Goal: Use online tool/utility: Utilize a website feature to perform a specific function

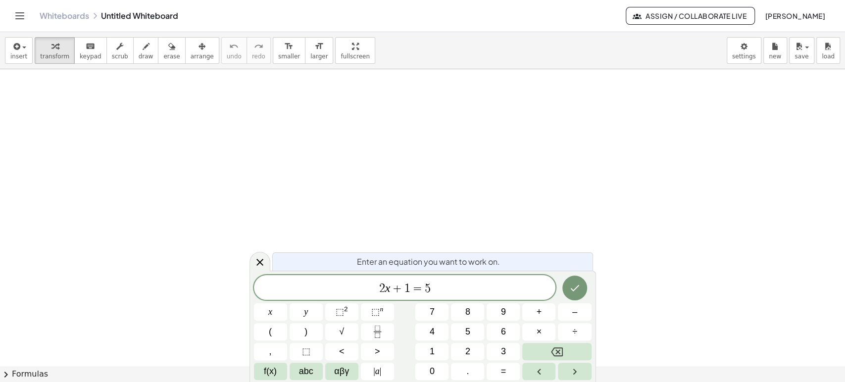
click at [64, 15] on link "Whiteboards" at bounding box center [65, 16] width 50 height 10
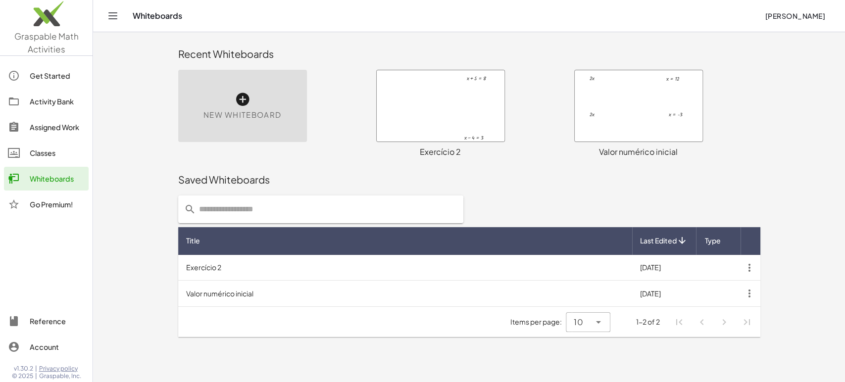
click at [236, 104] on icon at bounding box center [243, 100] width 16 height 16
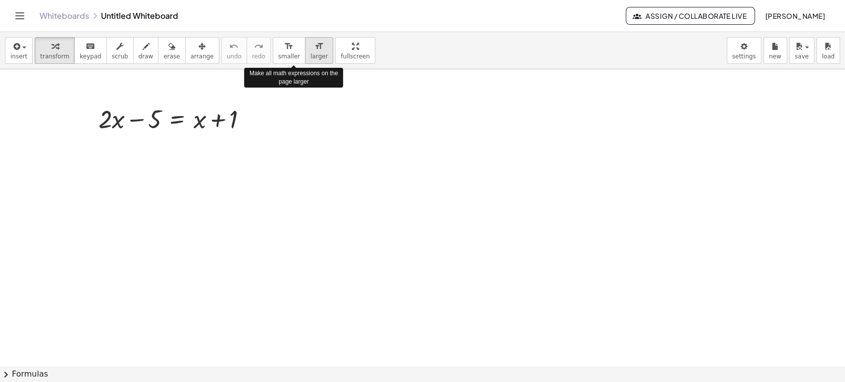
click at [314, 51] on icon "format_size" at bounding box center [318, 47] width 9 height 12
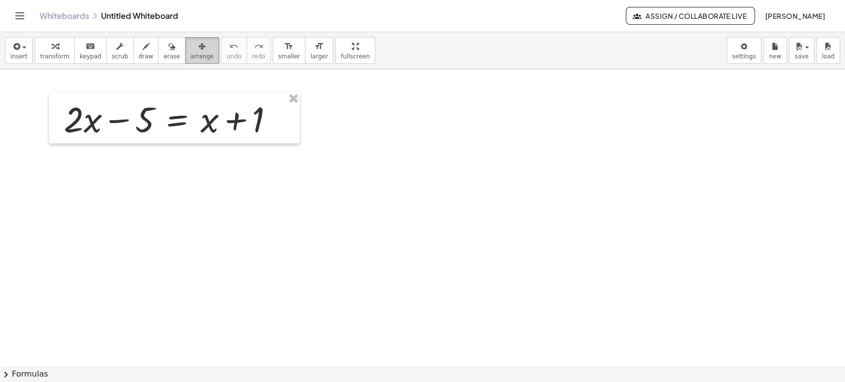
click at [194, 48] on div "button" at bounding box center [202, 46] width 23 height 12
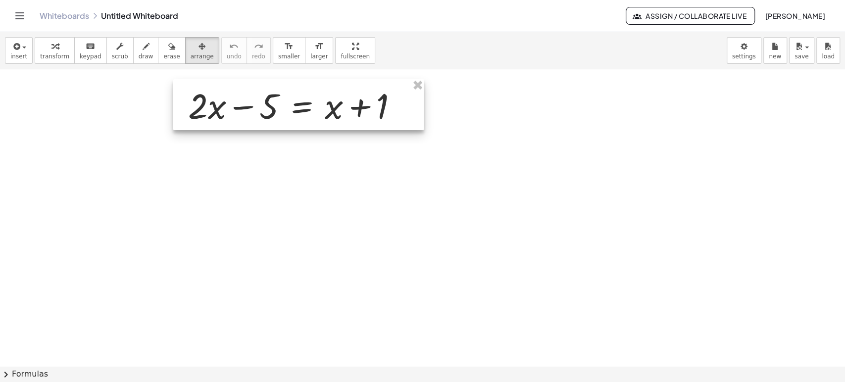
drag, startPoint x: 172, startPoint y: 115, endPoint x: 291, endPoint y: 101, distance: 120.1
click at [291, 101] on div at bounding box center [298, 104] width 250 height 51
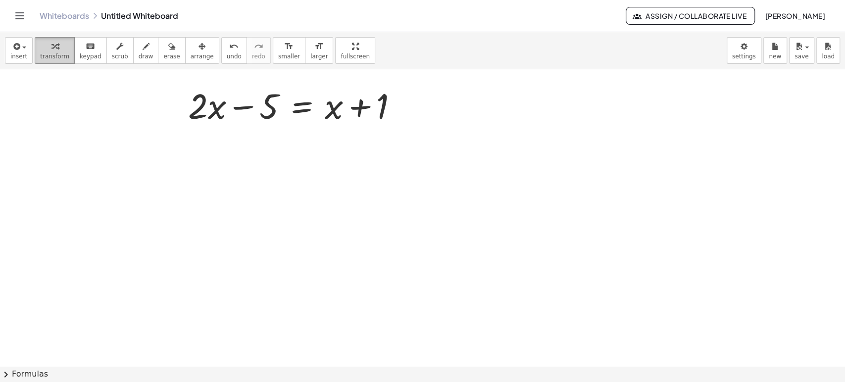
click at [54, 43] on div "button" at bounding box center [54, 46] width 29 height 12
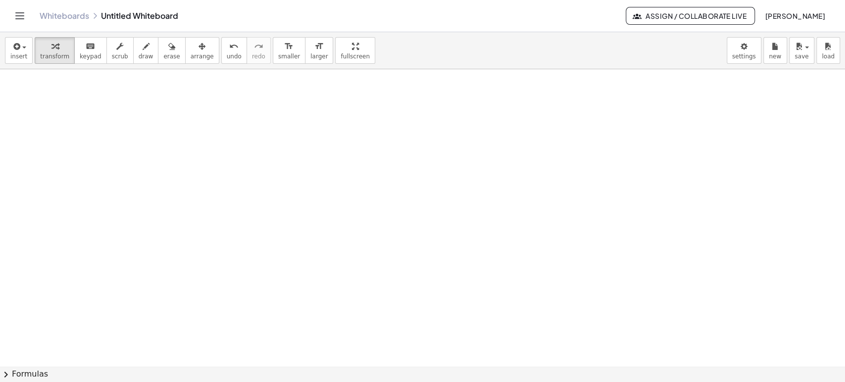
scroll to position [220, 0]
click at [218, 249] on div at bounding box center [422, 147] width 845 height 595
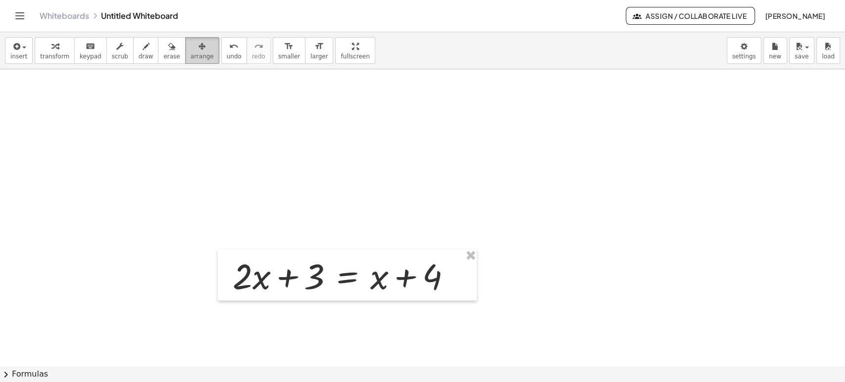
click at [199, 44] on icon "button" at bounding box center [202, 47] width 7 height 12
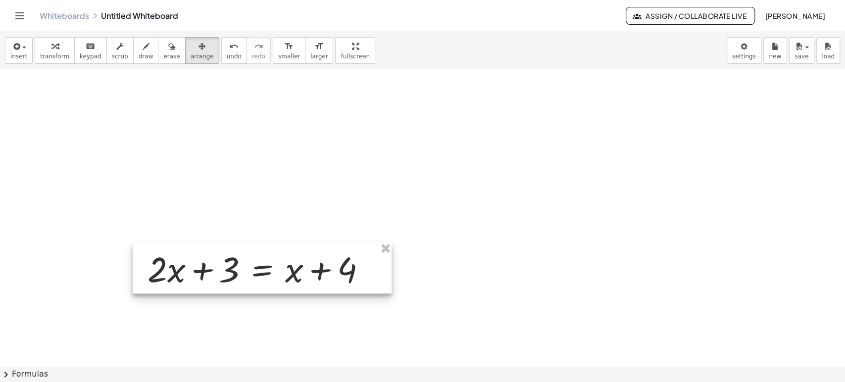
drag, startPoint x: 367, startPoint y: 272, endPoint x: 282, endPoint y: 265, distance: 85.4
click at [282, 265] on div at bounding box center [262, 268] width 259 height 51
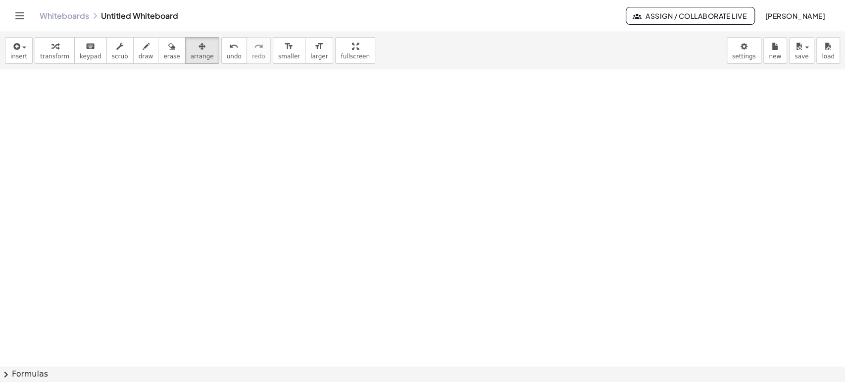
scroll to position [110, 0]
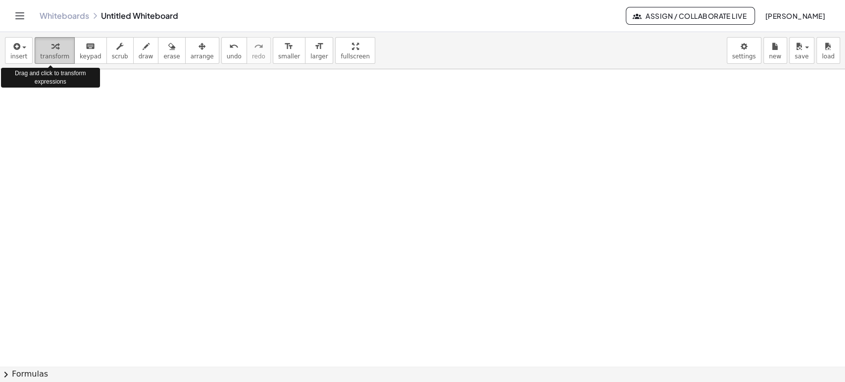
click at [51, 50] on icon "button" at bounding box center [54, 47] width 7 height 12
click at [246, 290] on div at bounding box center [422, 20] width 845 height 893
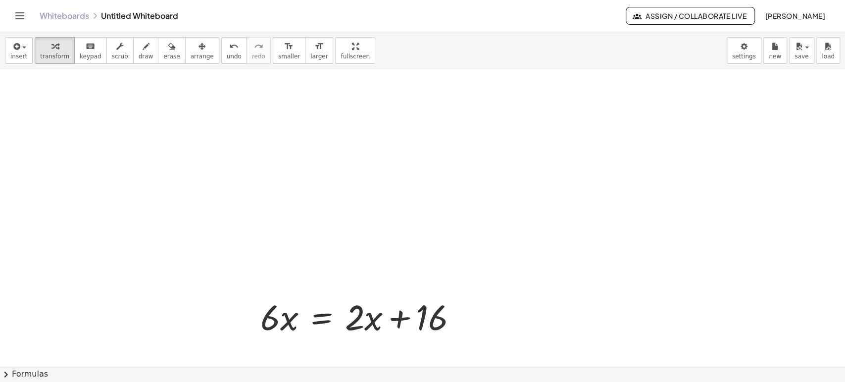
drag, startPoint x: 185, startPoint y: 51, endPoint x: 189, endPoint y: 65, distance: 14.9
click at [199, 52] on icon "button" at bounding box center [202, 47] width 7 height 12
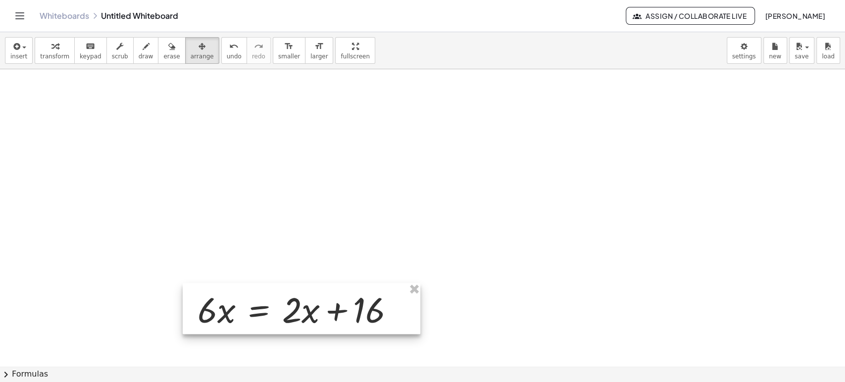
drag, startPoint x: 370, startPoint y: 314, endPoint x: 307, endPoint y: 307, distance: 63.3
click at [307, 307] on div at bounding box center [302, 308] width 238 height 51
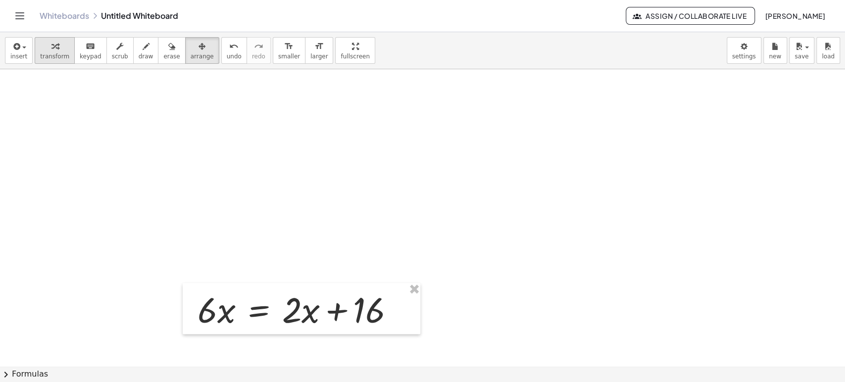
click at [58, 54] on span "transform" at bounding box center [54, 56] width 29 height 7
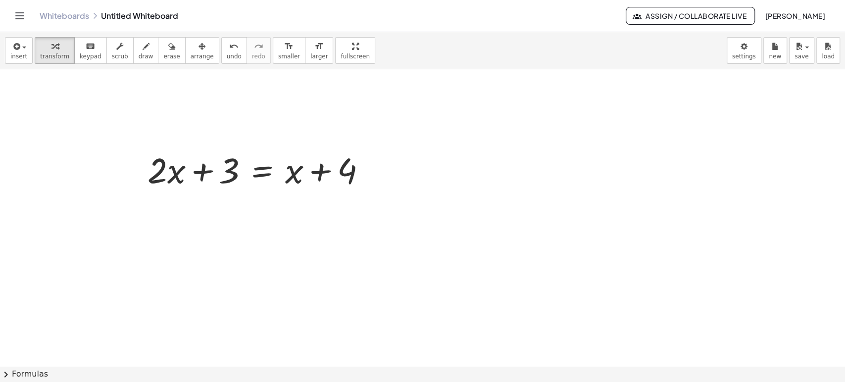
scroll to position [320, 0]
drag, startPoint x: 293, startPoint y: 175, endPoint x: 207, endPoint y: 161, distance: 86.8
click at [207, 161] on div at bounding box center [261, 168] width 236 height 47
click at [754, 51] on body "Graspable Math Activities Get Started Activity Bank Assigned Work Classes White…" at bounding box center [422, 191] width 845 height 382
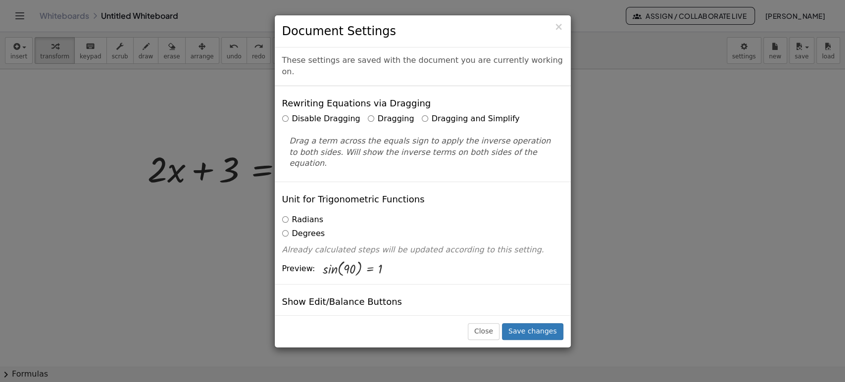
click at [422, 113] on label "Dragging and Simplify" at bounding box center [471, 118] width 98 height 11
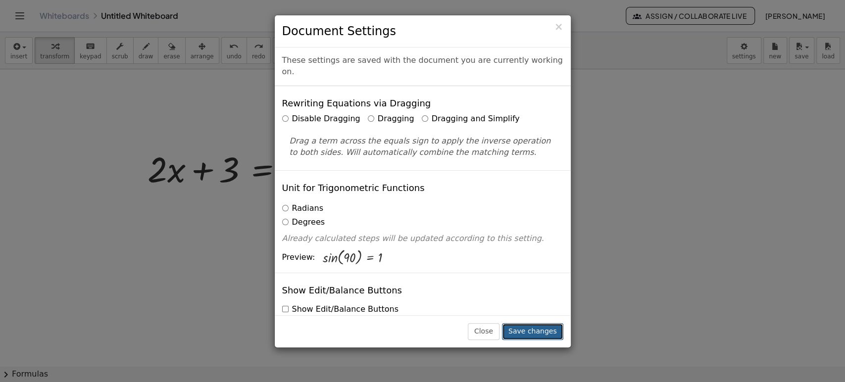
click at [537, 332] on button "Save changes" at bounding box center [532, 331] width 61 height 17
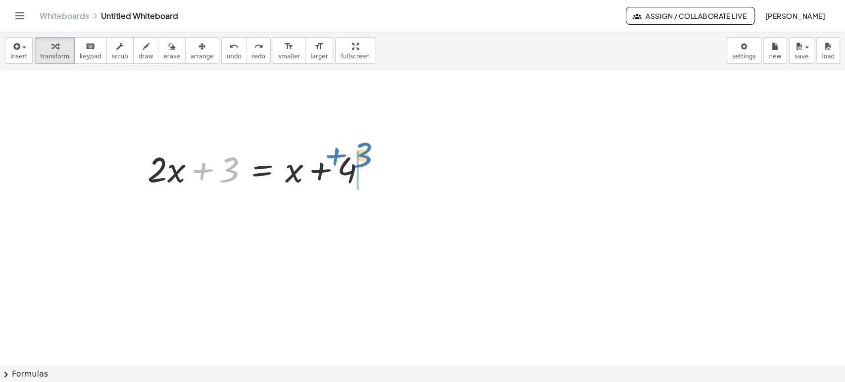
drag, startPoint x: 227, startPoint y: 169, endPoint x: 359, endPoint y: 154, distance: 133.5
click at [359, 154] on div at bounding box center [261, 168] width 236 height 47
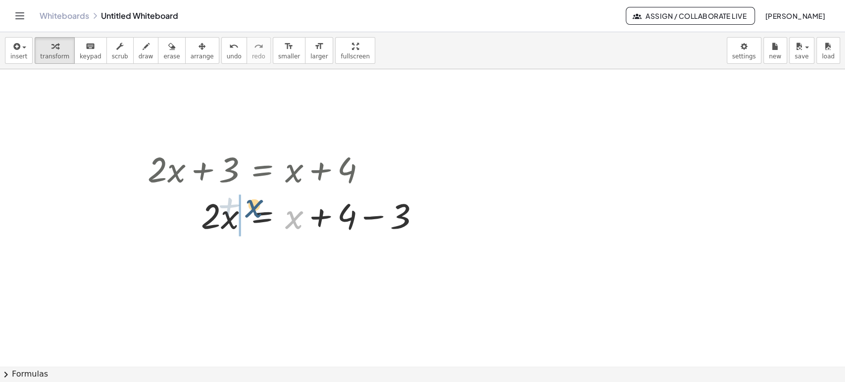
drag, startPoint x: 297, startPoint y: 221, endPoint x: 254, endPoint y: 214, distance: 43.7
click at [254, 214] on div at bounding box center [288, 214] width 290 height 47
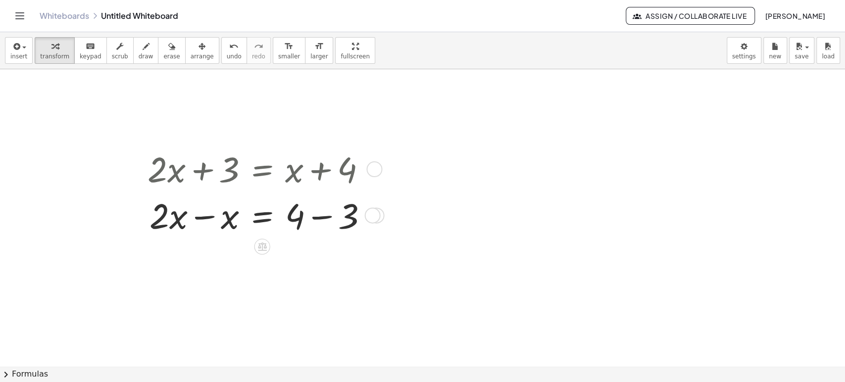
click at [202, 217] on div at bounding box center [262, 214] width 238 height 47
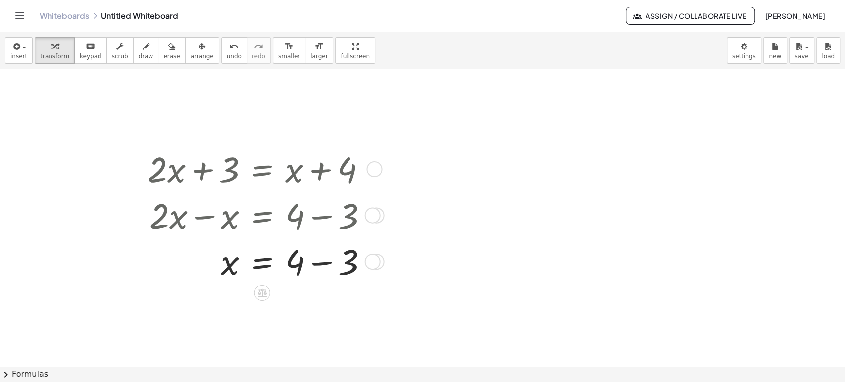
drag, startPoint x: 317, startPoint y: 256, endPoint x: 381, endPoint y: 272, distance: 66.2
click at [317, 257] on div at bounding box center [262, 261] width 238 height 47
drag, startPoint x: 314, startPoint y: 312, endPoint x: 313, endPoint y: 275, distance: 36.6
click at [313, 276] on div at bounding box center [315, 284] width 16 height 16
click at [229, 50] on icon "undo" at bounding box center [233, 47] width 9 height 12
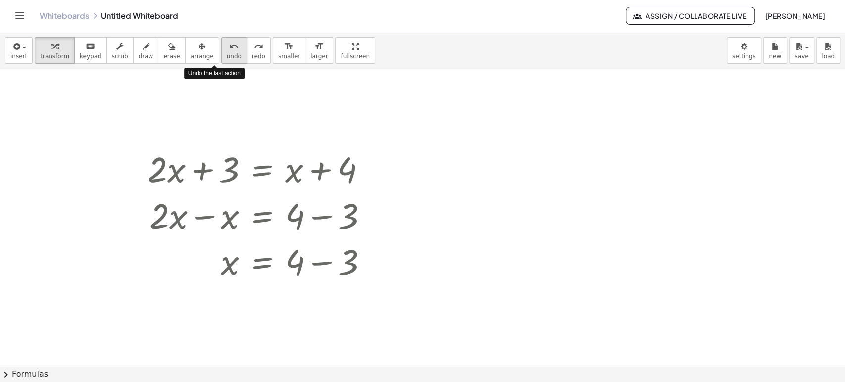
click at [229, 50] on icon "undo" at bounding box center [233, 47] width 9 height 12
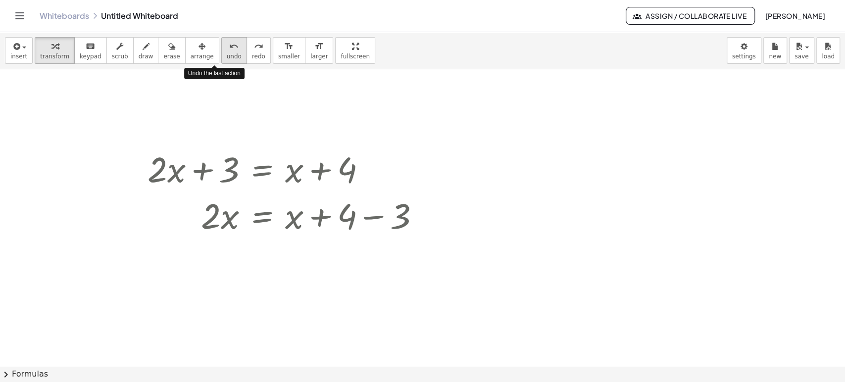
click at [229, 50] on icon "undo" at bounding box center [233, 47] width 9 height 12
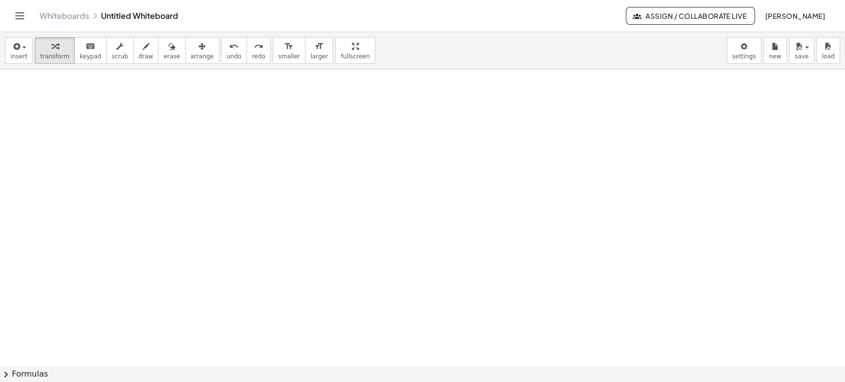
scroll to position [770, 0]
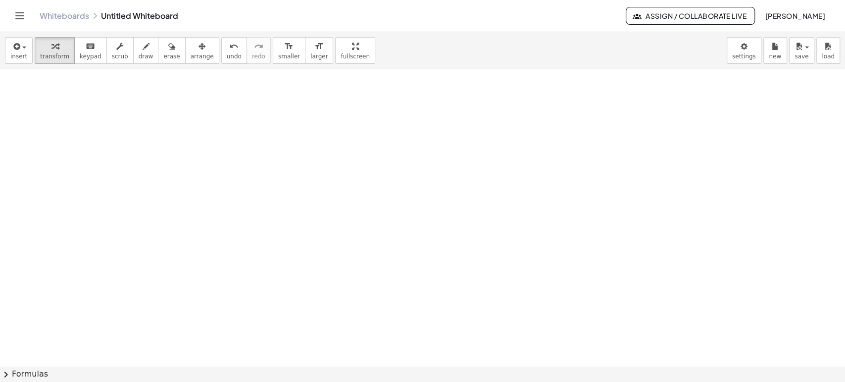
scroll to position [2247, 0]
click at [284, 50] on icon "format_size" at bounding box center [288, 47] width 9 height 12
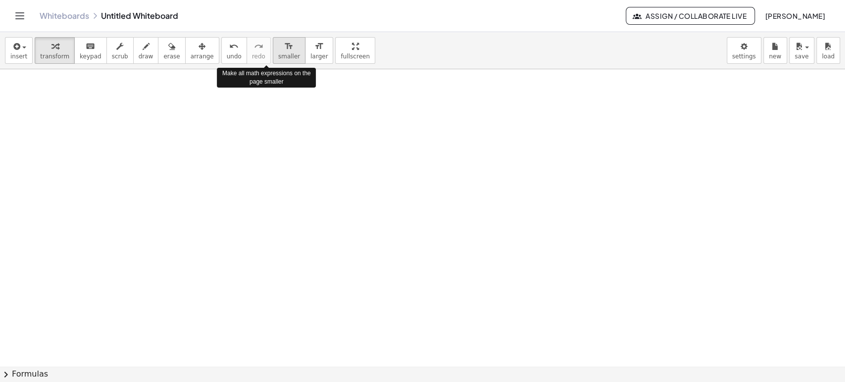
click at [284, 50] on icon "format_size" at bounding box center [288, 47] width 9 height 12
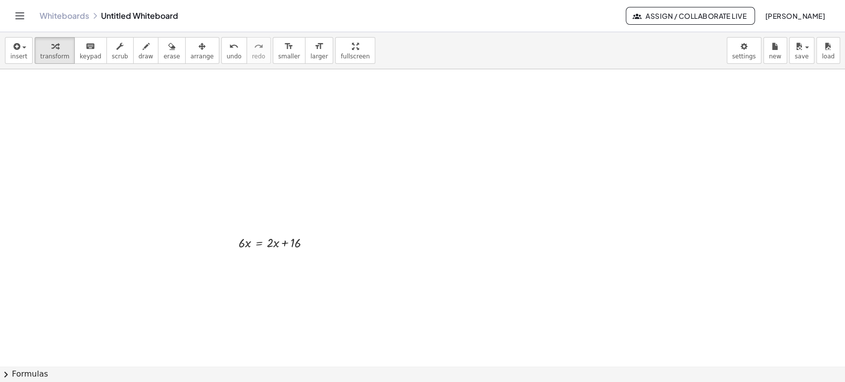
scroll to position [770, 0]
click at [310, 57] on span "larger" at bounding box center [318, 56] width 17 height 7
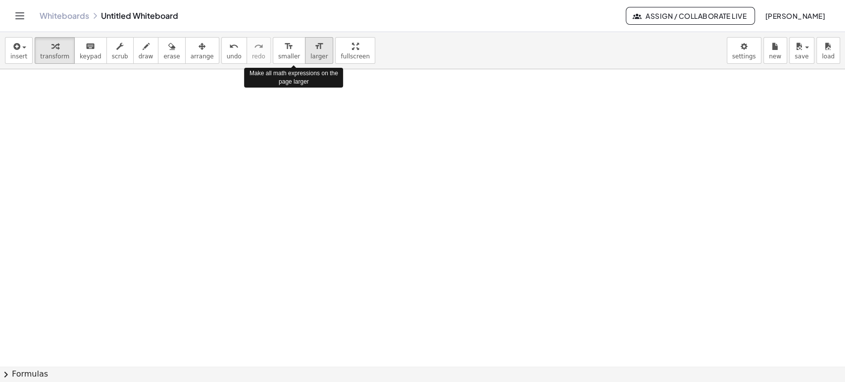
click at [310, 57] on span "larger" at bounding box center [318, 56] width 17 height 7
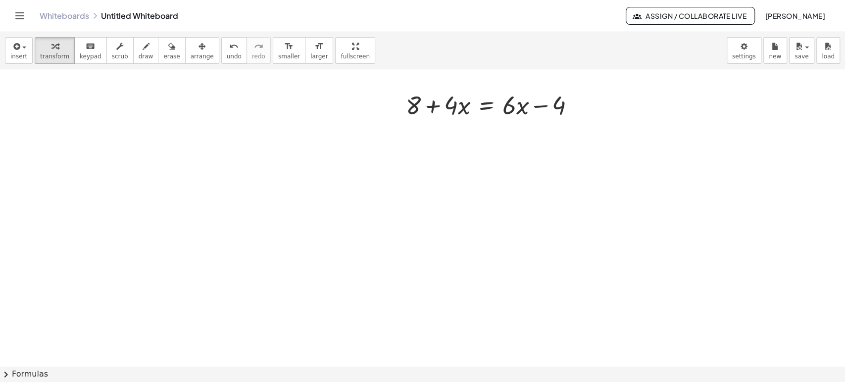
scroll to position [2090, 0]
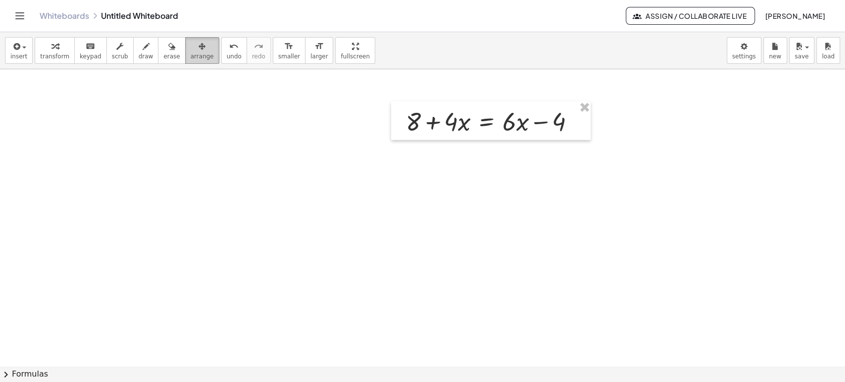
click at [192, 54] on span "arrange" at bounding box center [202, 56] width 23 height 7
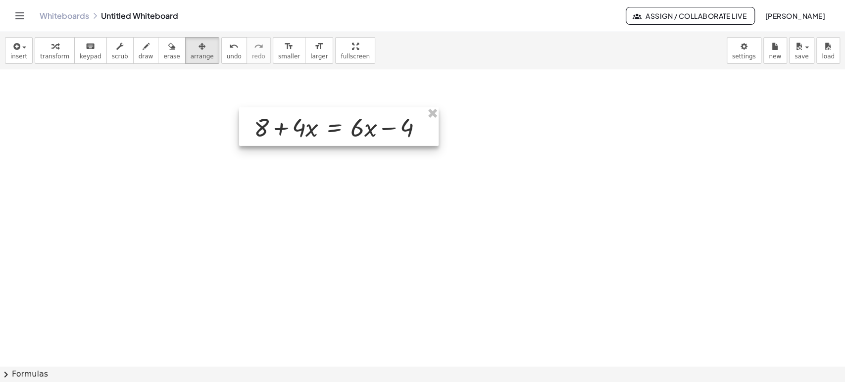
drag, startPoint x: 476, startPoint y: 127, endPoint x: 321, endPoint y: 132, distance: 155.0
click at [321, 132] on div at bounding box center [339, 126] width 200 height 39
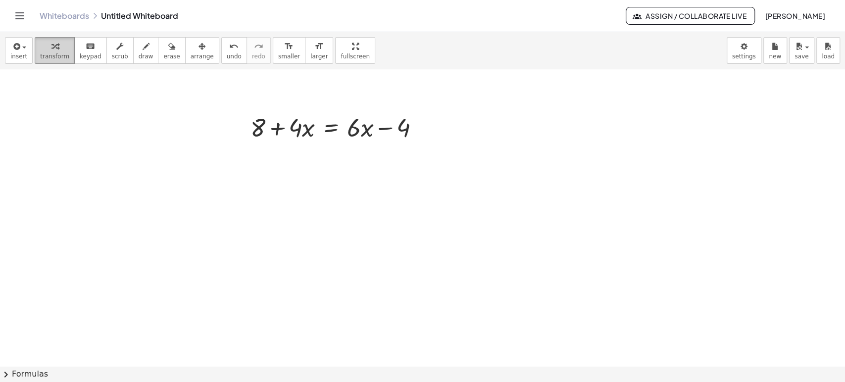
click at [61, 55] on span "transform" at bounding box center [54, 56] width 29 height 7
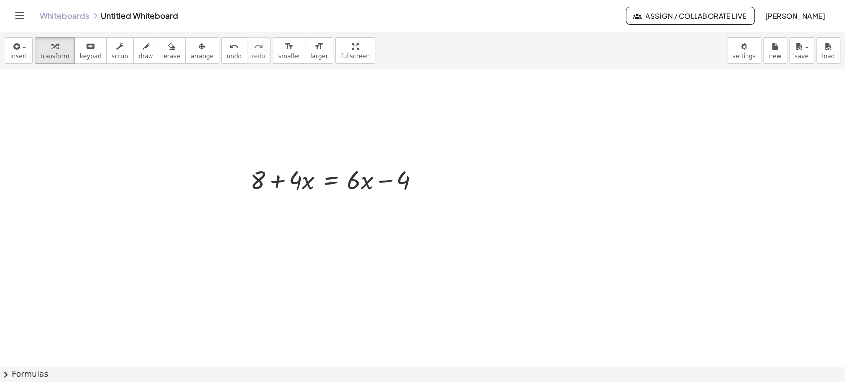
scroll to position [2035, 0]
click at [310, 53] on span "larger" at bounding box center [318, 56] width 17 height 7
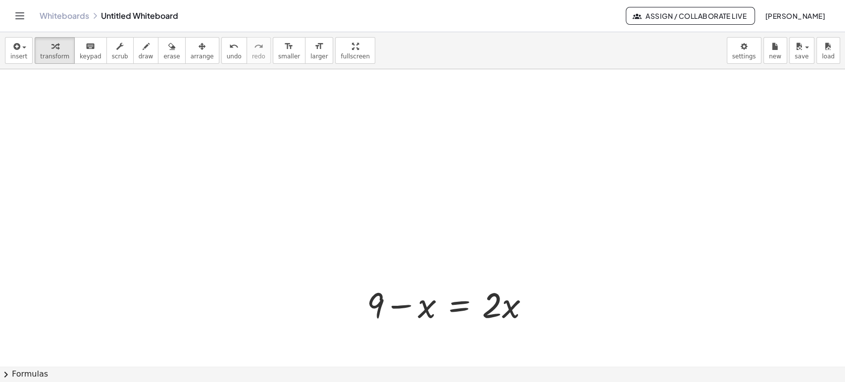
scroll to position [1595, 0]
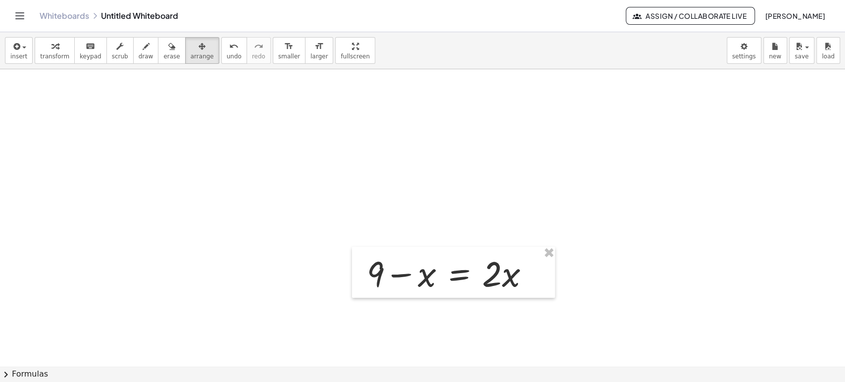
drag, startPoint x: 180, startPoint y: 52, endPoint x: 443, endPoint y: 173, distance: 289.5
click at [185, 51] on button "arrange" at bounding box center [202, 50] width 34 height 27
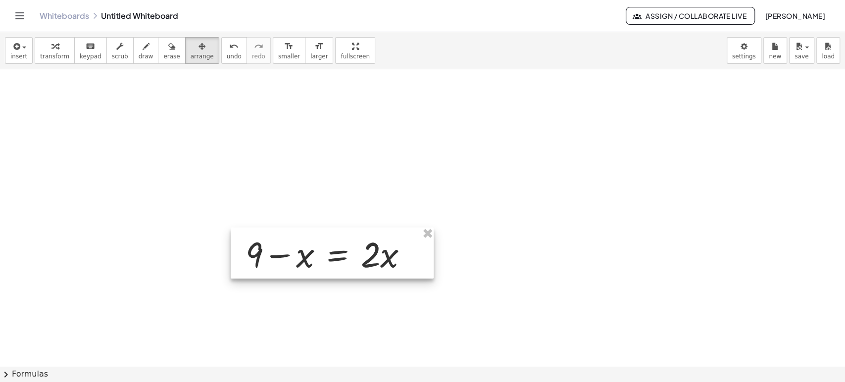
drag, startPoint x: 493, startPoint y: 263, endPoint x: 372, endPoint y: 244, distance: 122.8
click at [372, 244] on div at bounding box center [332, 253] width 203 height 51
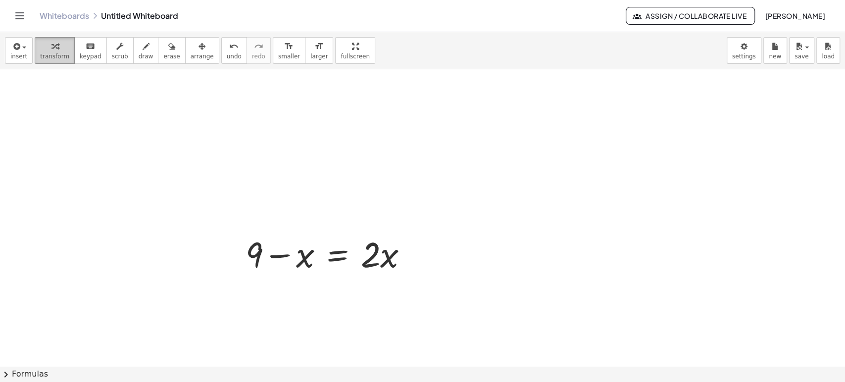
click at [51, 51] on icon "button" at bounding box center [54, 47] width 7 height 12
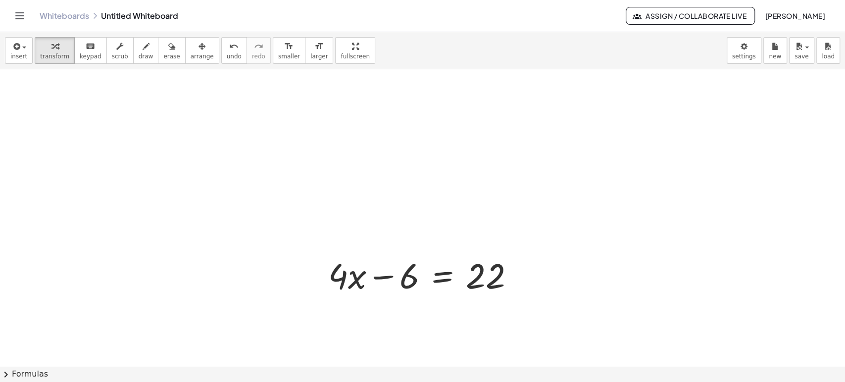
scroll to position [1265, 0]
click at [199, 47] on icon "button" at bounding box center [202, 47] width 7 height 12
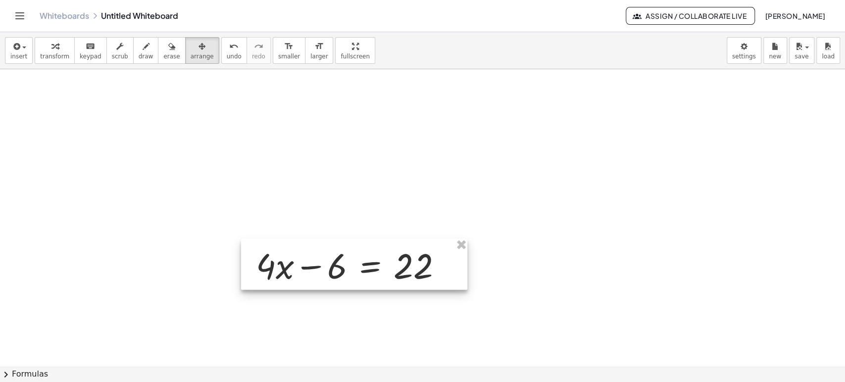
drag, startPoint x: 437, startPoint y: 281, endPoint x: 364, endPoint y: 270, distance: 73.2
click at [364, 270] on div at bounding box center [354, 264] width 226 height 51
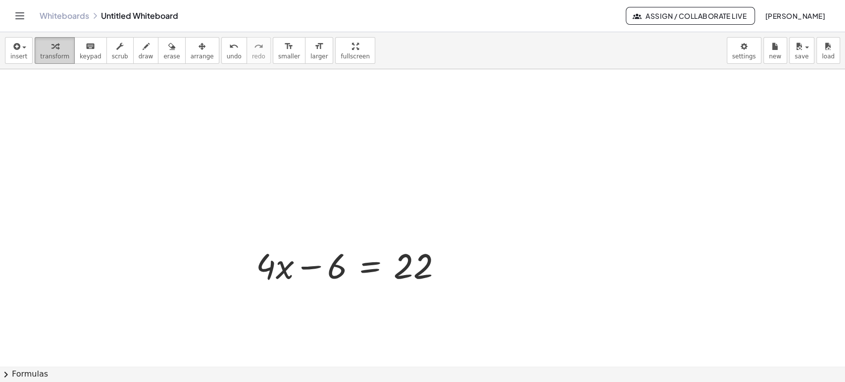
click at [56, 56] on span "transform" at bounding box center [54, 56] width 29 height 7
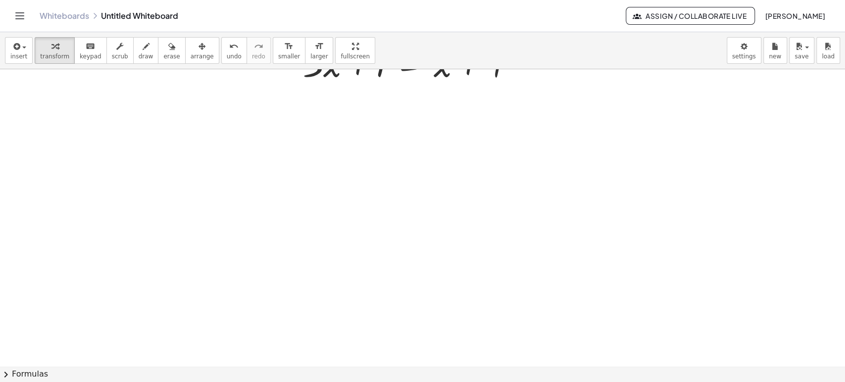
scroll to position [2590, 0]
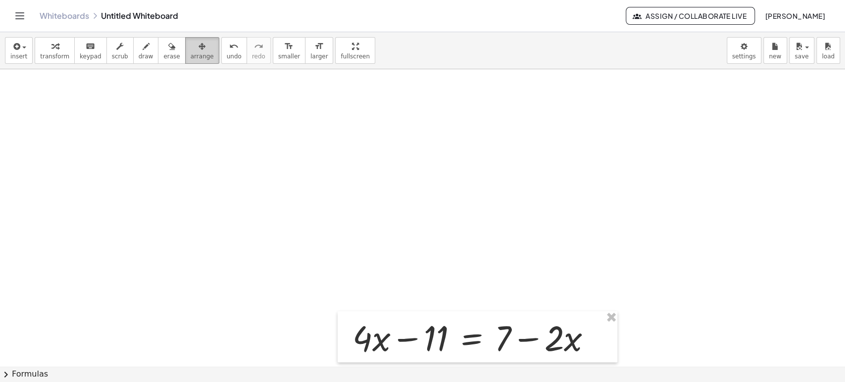
click at [191, 53] on span "arrange" at bounding box center [202, 56] width 23 height 7
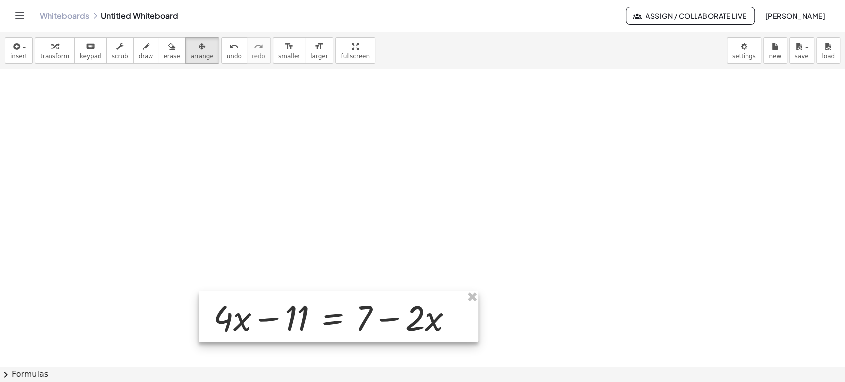
drag, startPoint x: 491, startPoint y: 332, endPoint x: 352, endPoint y: 323, distance: 138.4
click at [352, 323] on div at bounding box center [339, 316] width 280 height 51
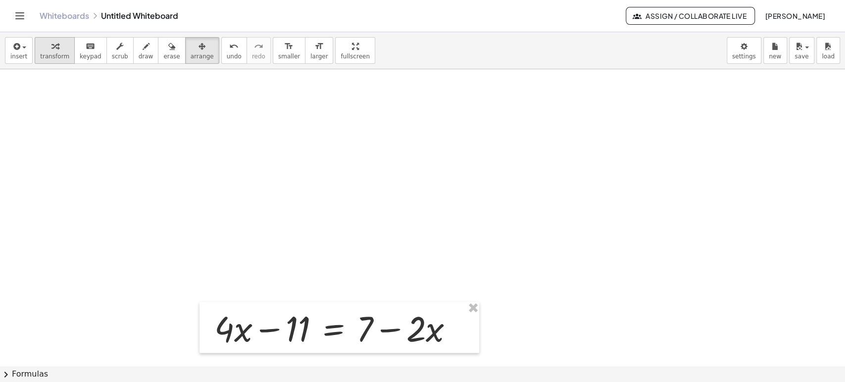
click at [51, 45] on icon "button" at bounding box center [54, 47] width 7 height 12
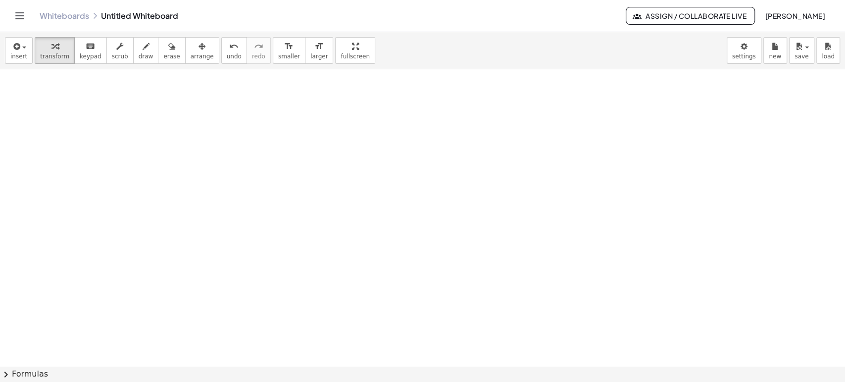
scroll to position [3030, 0]
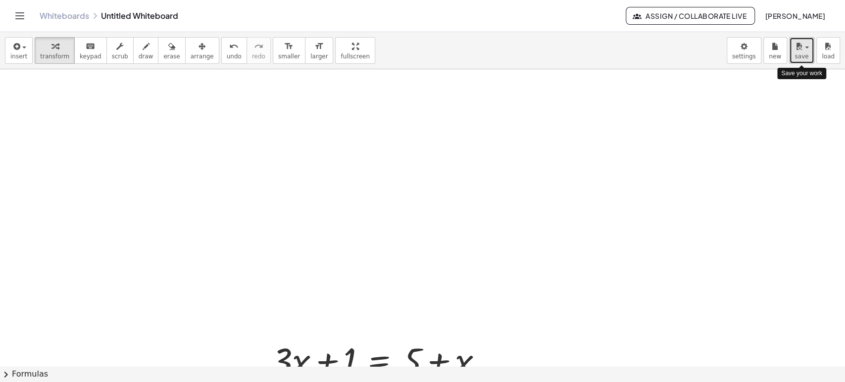
click at [802, 53] on span "save" at bounding box center [802, 56] width 14 height 7
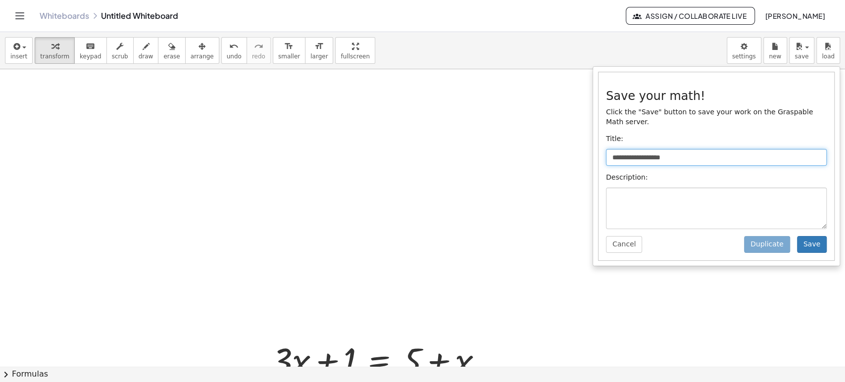
click at [680, 149] on input "**********" at bounding box center [716, 157] width 221 height 17
type input "********"
type input "**********"
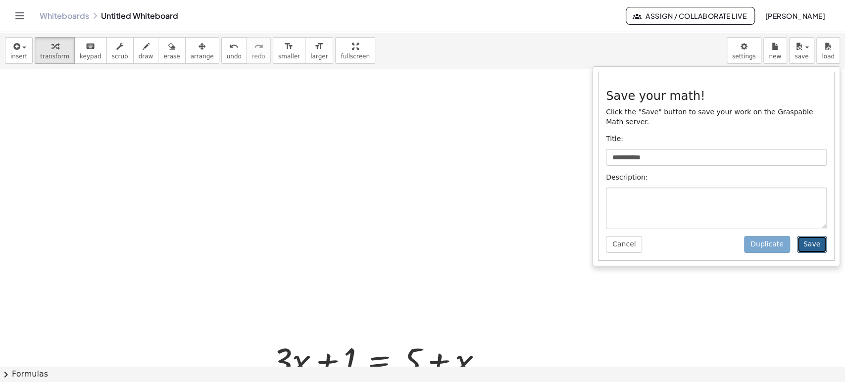
click at [812, 236] on button "Save" at bounding box center [812, 244] width 30 height 17
